Goal: Obtain resource: Download file/media

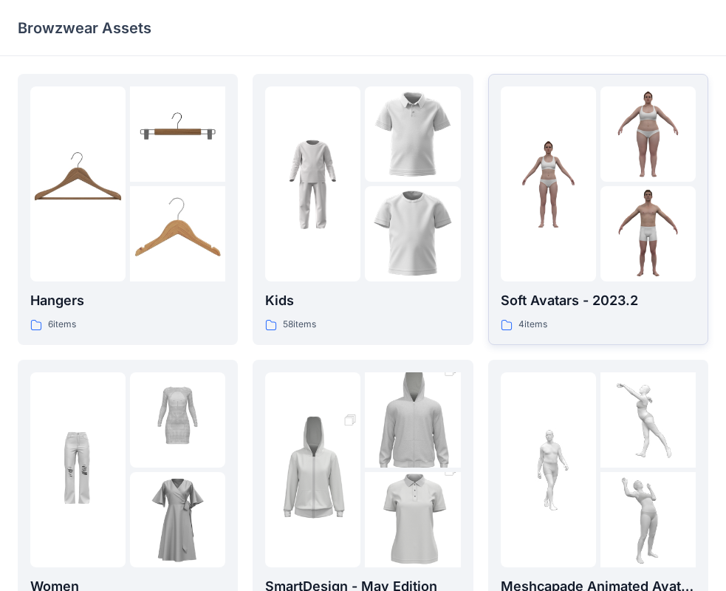
click at [533, 253] on div at bounding box center [548, 183] width 95 height 195
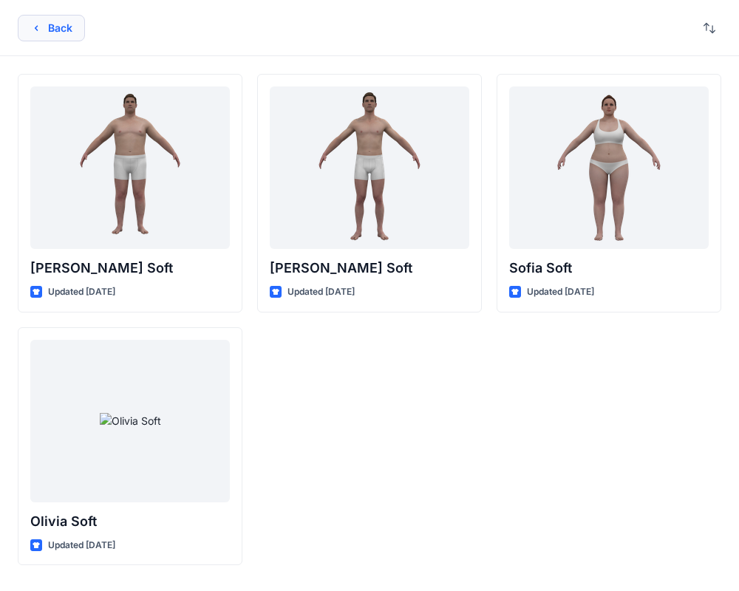
click at [79, 35] on button "Back" at bounding box center [51, 28] width 67 height 27
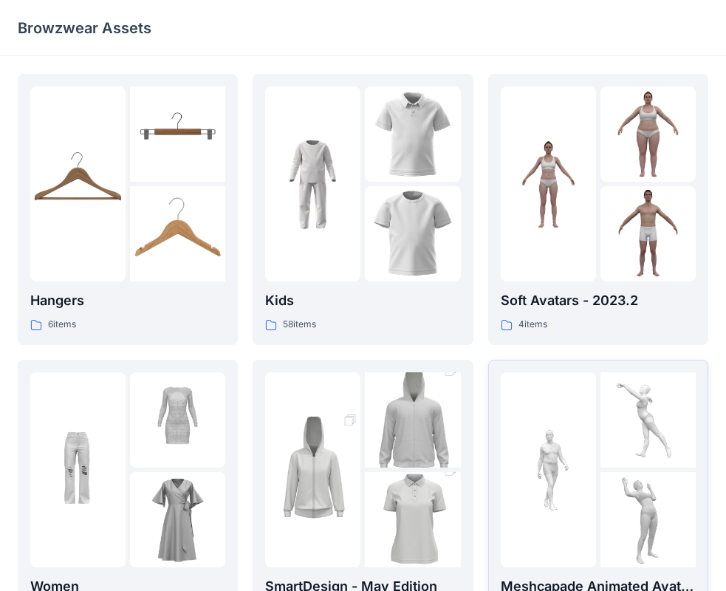
click at [547, 414] on div at bounding box center [548, 469] width 95 height 195
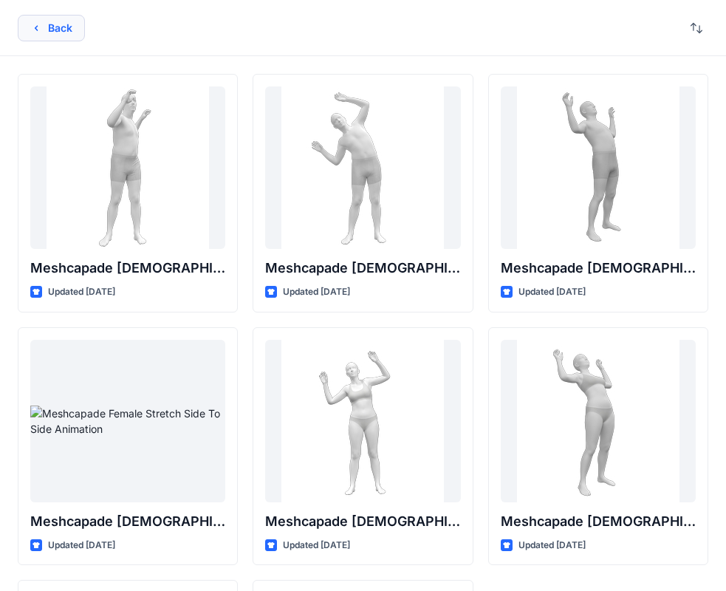
click at [57, 40] on button "Back" at bounding box center [51, 28] width 67 height 27
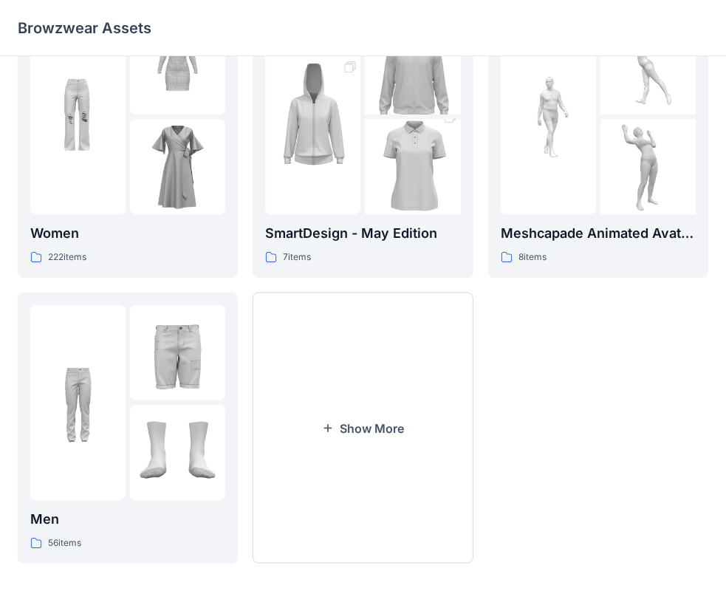
scroll to position [367, 0]
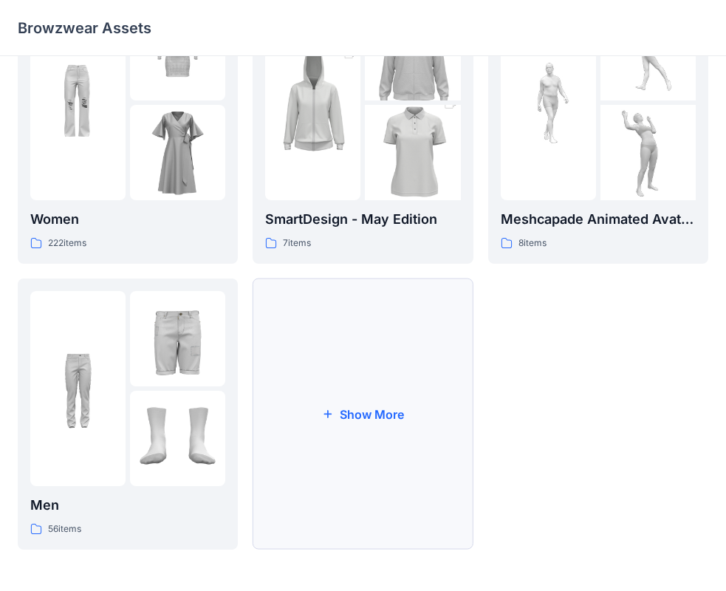
click at [420, 383] on button "Show More" at bounding box center [363, 413] width 220 height 271
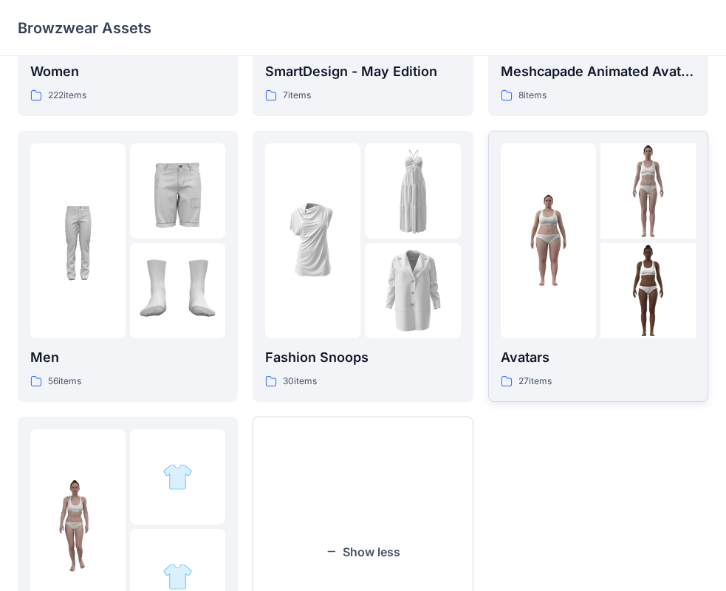
scroll to position [589, 0]
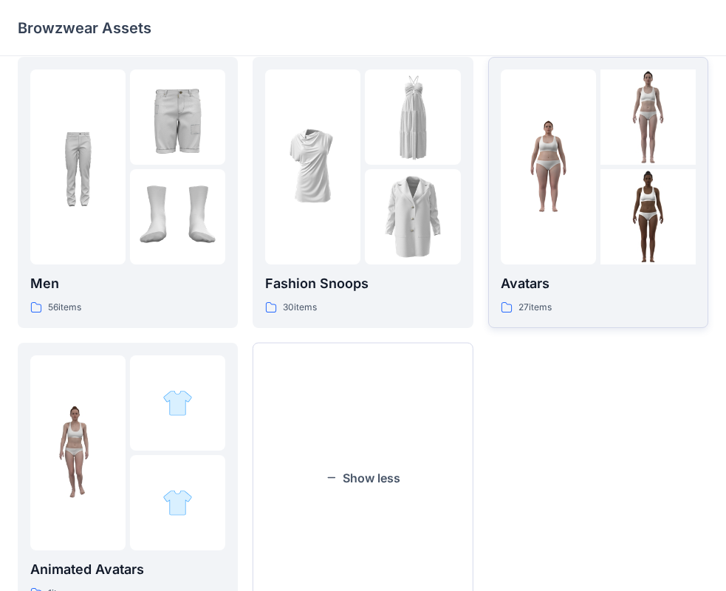
click at [657, 268] on div "Avatars 27 items" at bounding box center [598, 192] width 195 height 246
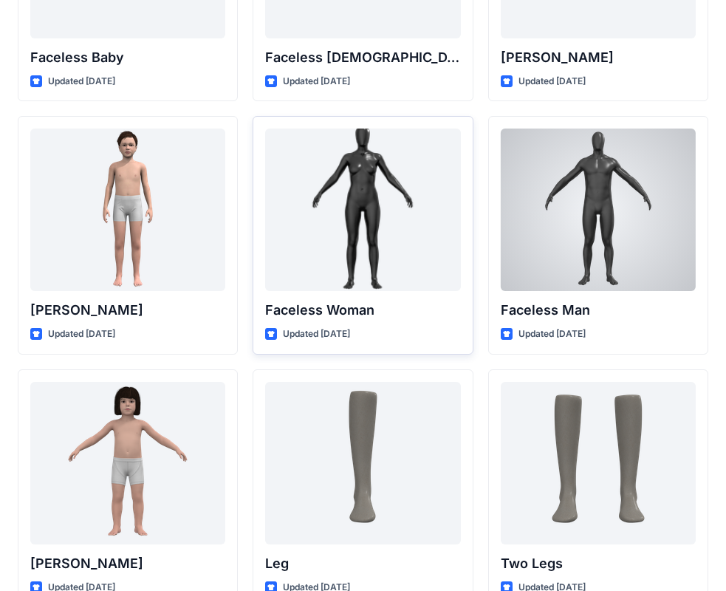
scroll to position [886, 0]
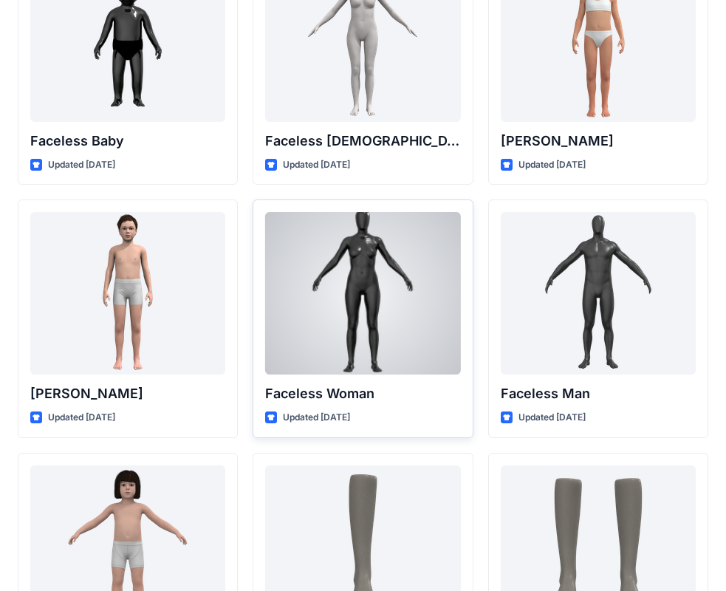
click at [396, 258] on div at bounding box center [362, 293] width 195 height 162
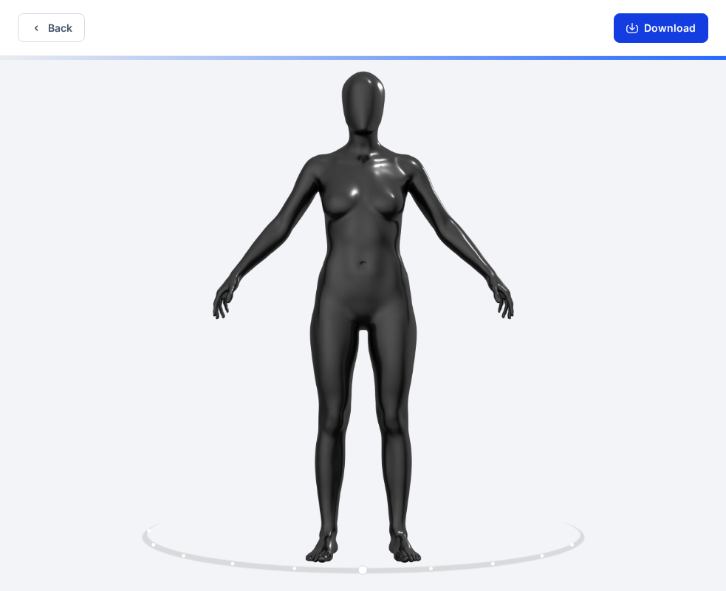
click at [640, 21] on button "Download" at bounding box center [661, 28] width 95 height 30
